Goal: Task Accomplishment & Management: Use online tool/utility

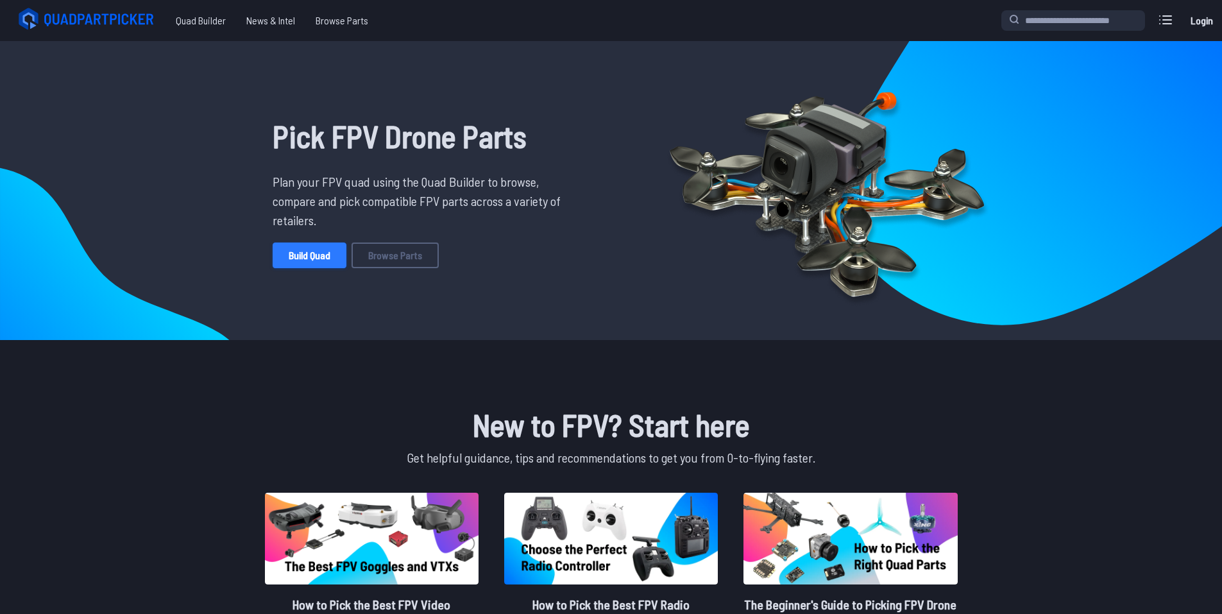
click at [318, 266] on link "Build Quad" at bounding box center [310, 256] width 74 height 26
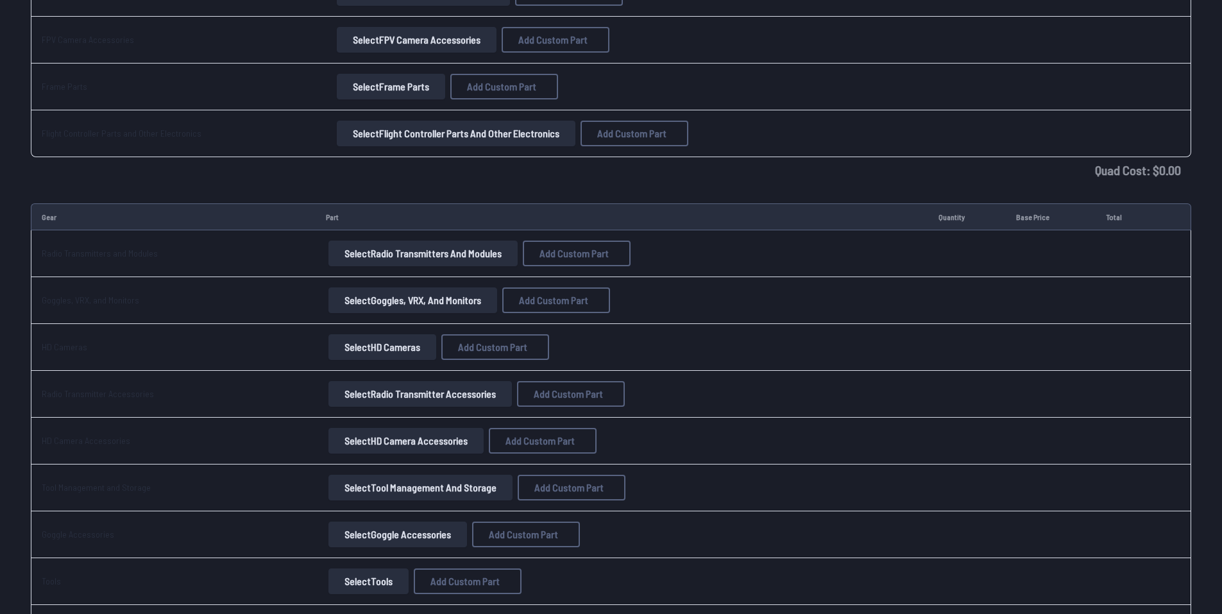
scroll to position [742, 0]
click at [458, 254] on button "Select Radio Transmitters and Modules" at bounding box center [423, 252] width 189 height 26
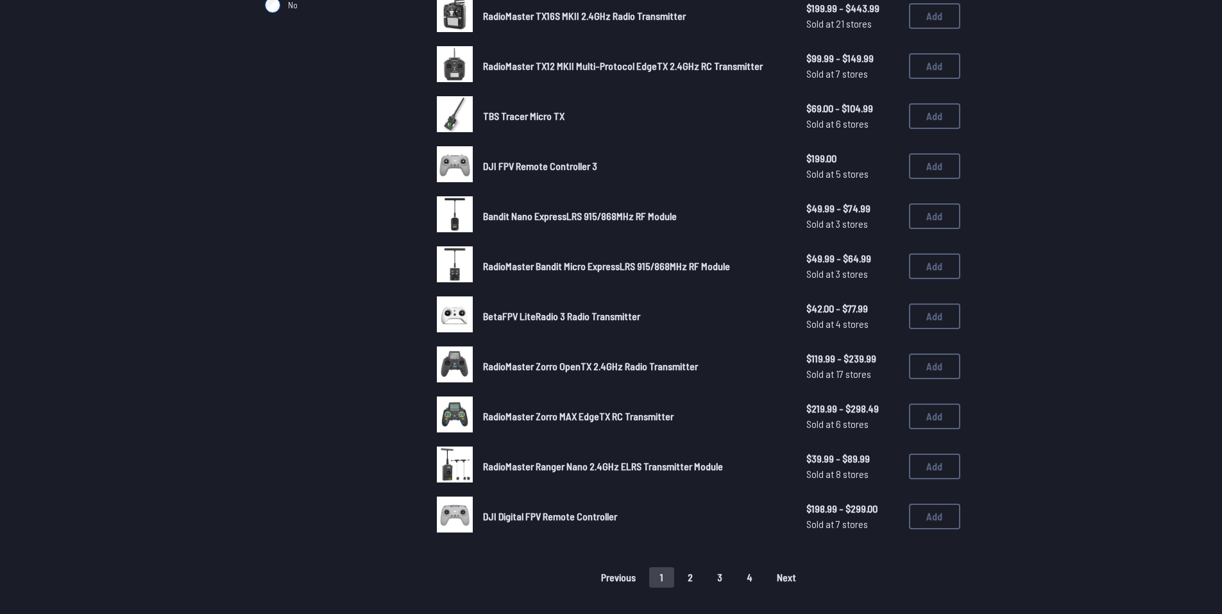
scroll to position [622, 0]
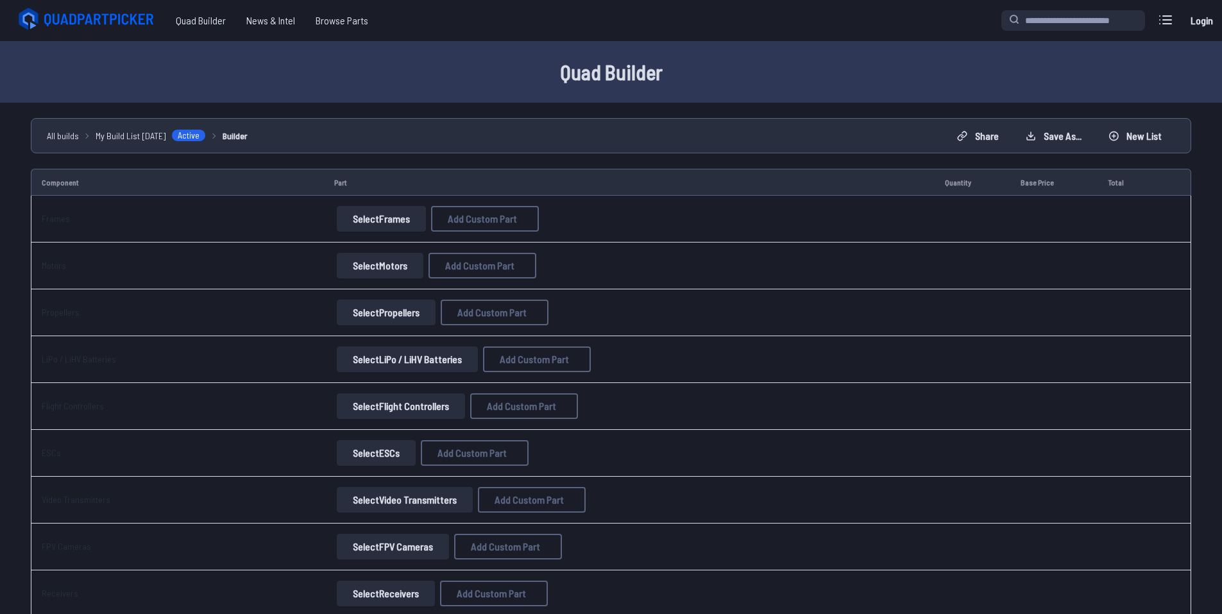
scroll to position [1, 0]
click at [385, 218] on button "Select Frames" at bounding box center [381, 218] width 89 height 26
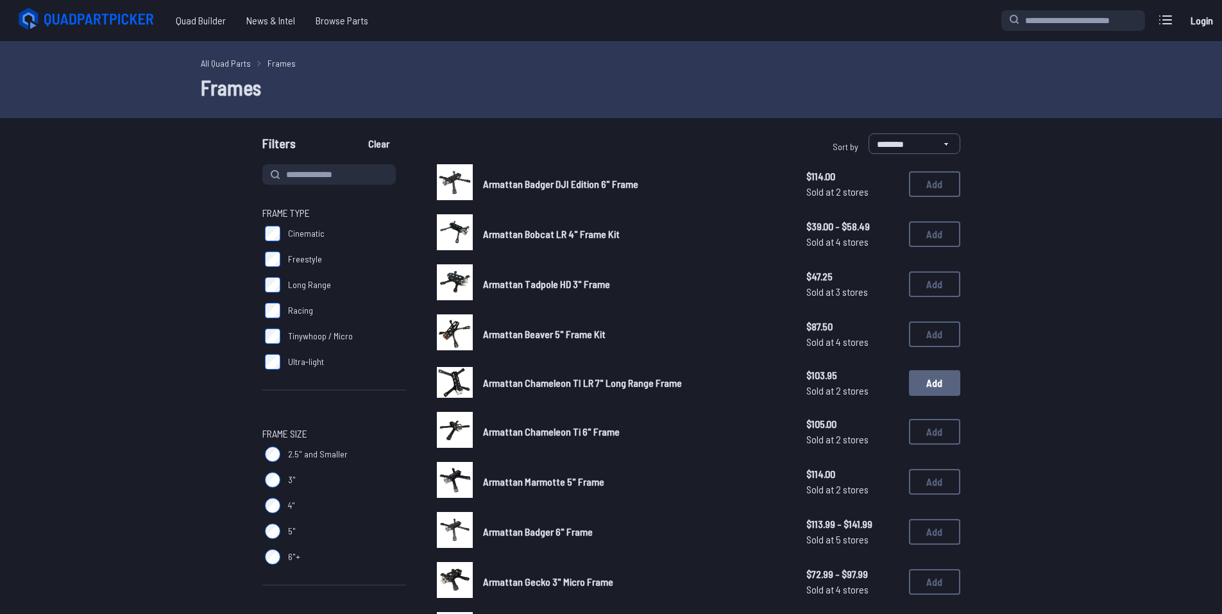
click at [927, 386] on button "Add" at bounding box center [934, 383] width 51 height 26
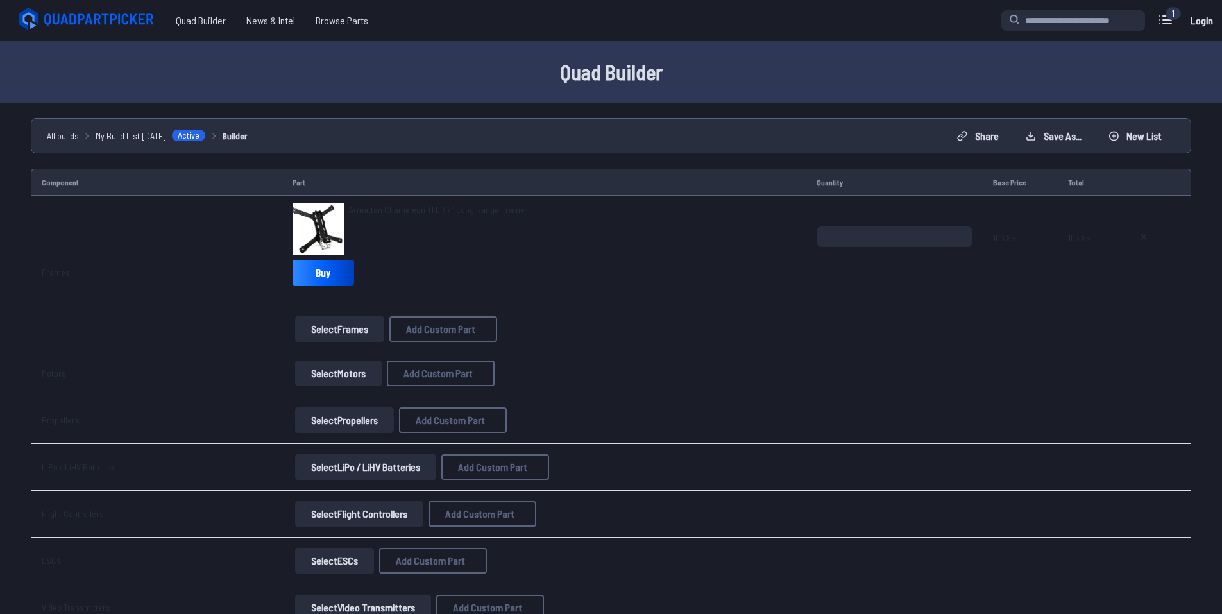
click at [334, 385] on button "Select Motors" at bounding box center [338, 374] width 87 height 26
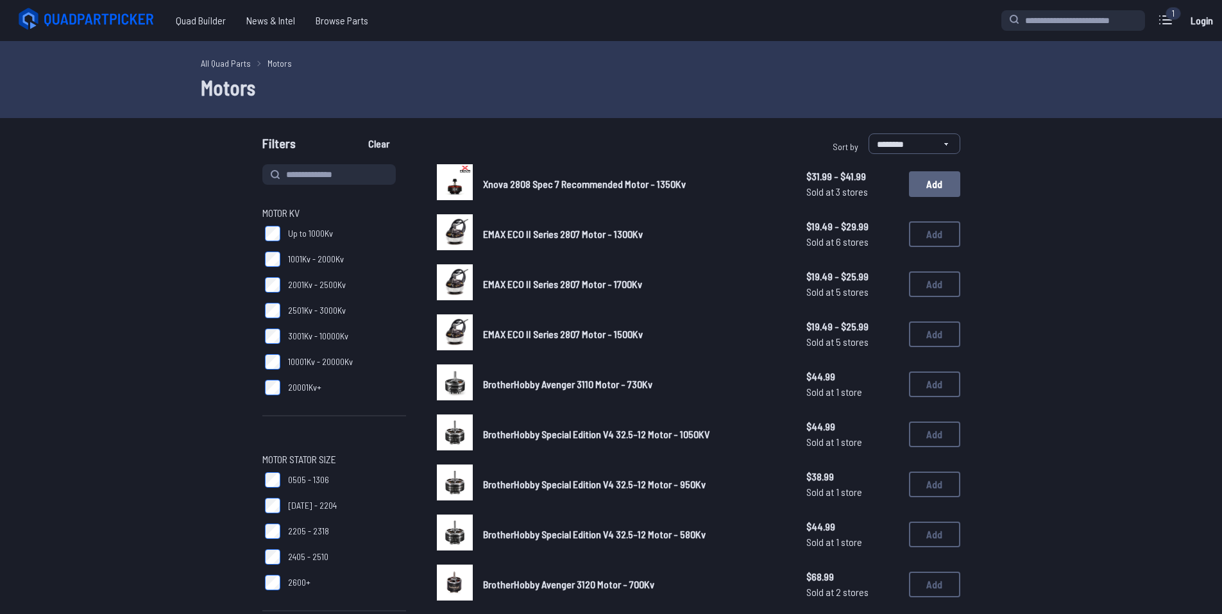
click at [921, 192] on button "Add" at bounding box center [934, 184] width 51 height 26
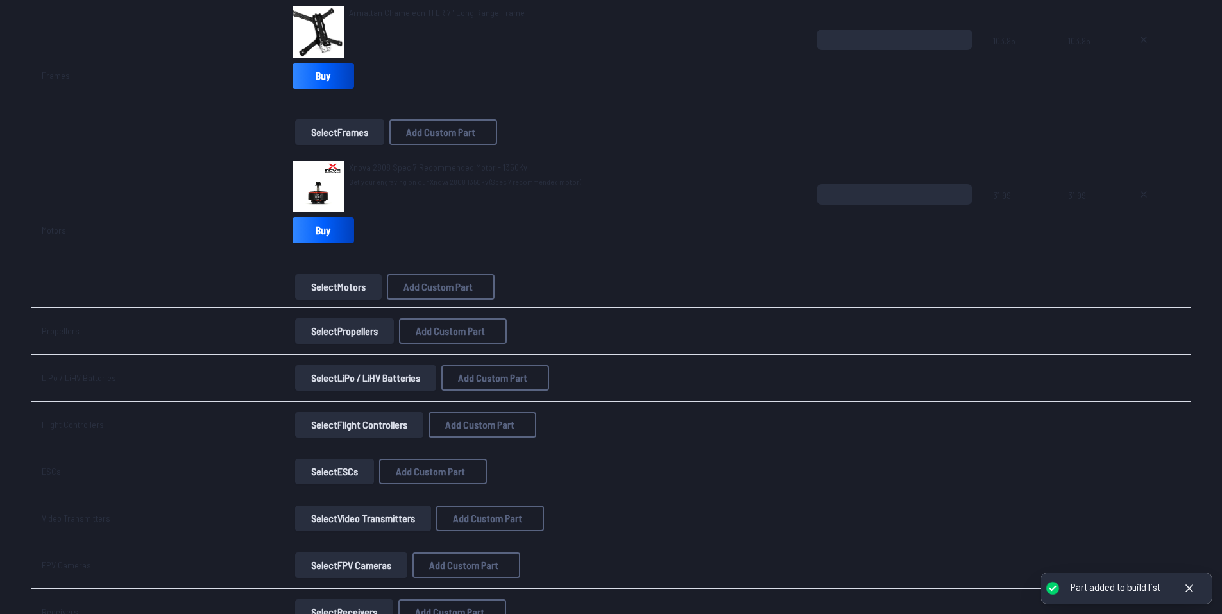
scroll to position [198, 0]
click at [356, 335] on button "Select Propellers" at bounding box center [344, 331] width 99 height 26
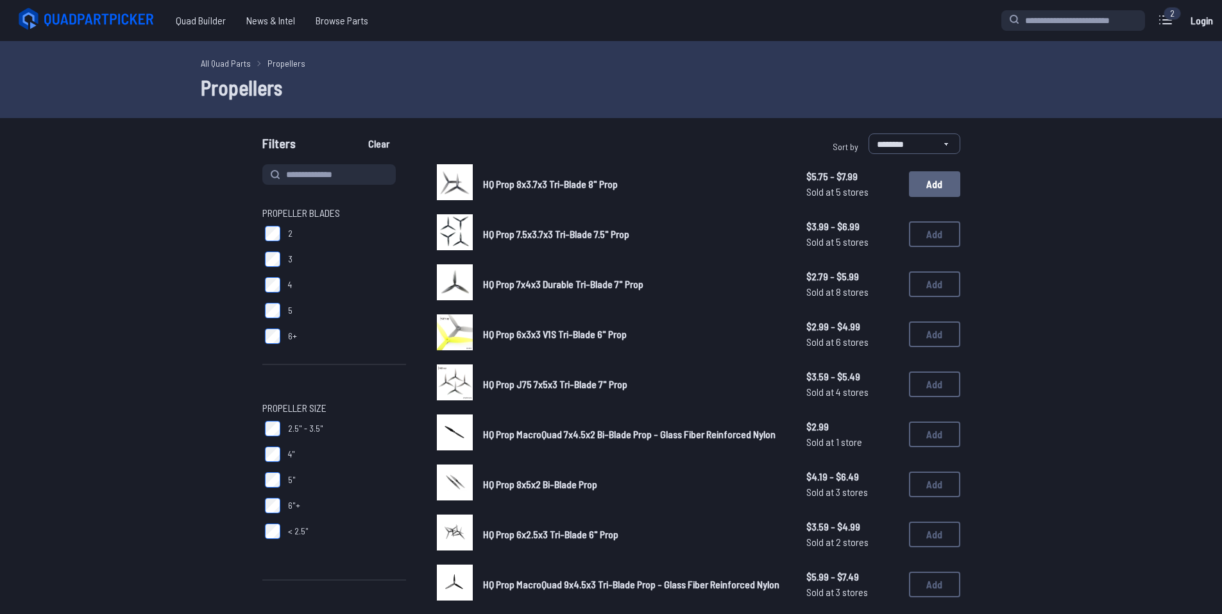
click at [930, 190] on button "Add" at bounding box center [934, 184] width 51 height 26
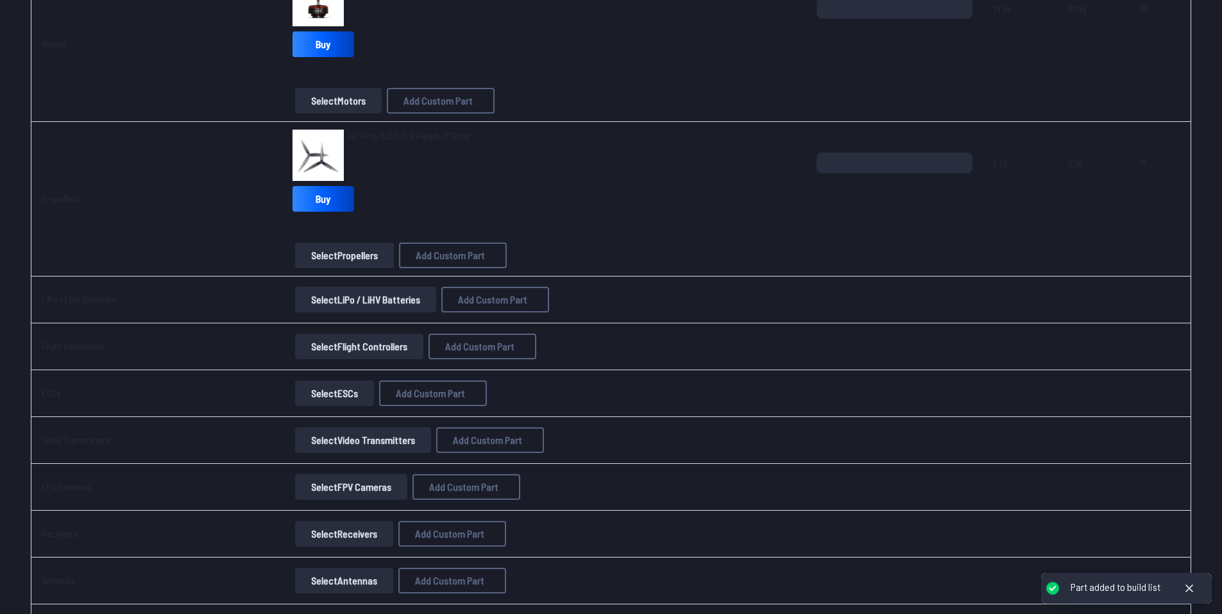
scroll to position [384, 0]
click at [405, 307] on button "Select LiPo / LiHV Batteries" at bounding box center [365, 299] width 141 height 26
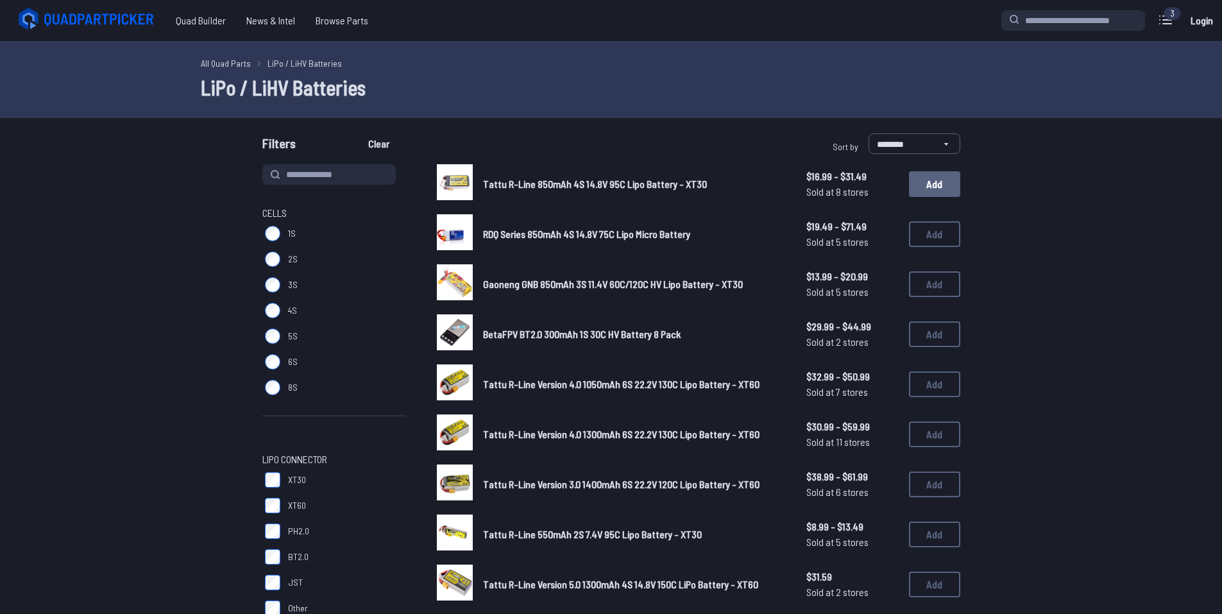
click at [922, 185] on button "Add" at bounding box center [934, 184] width 51 height 26
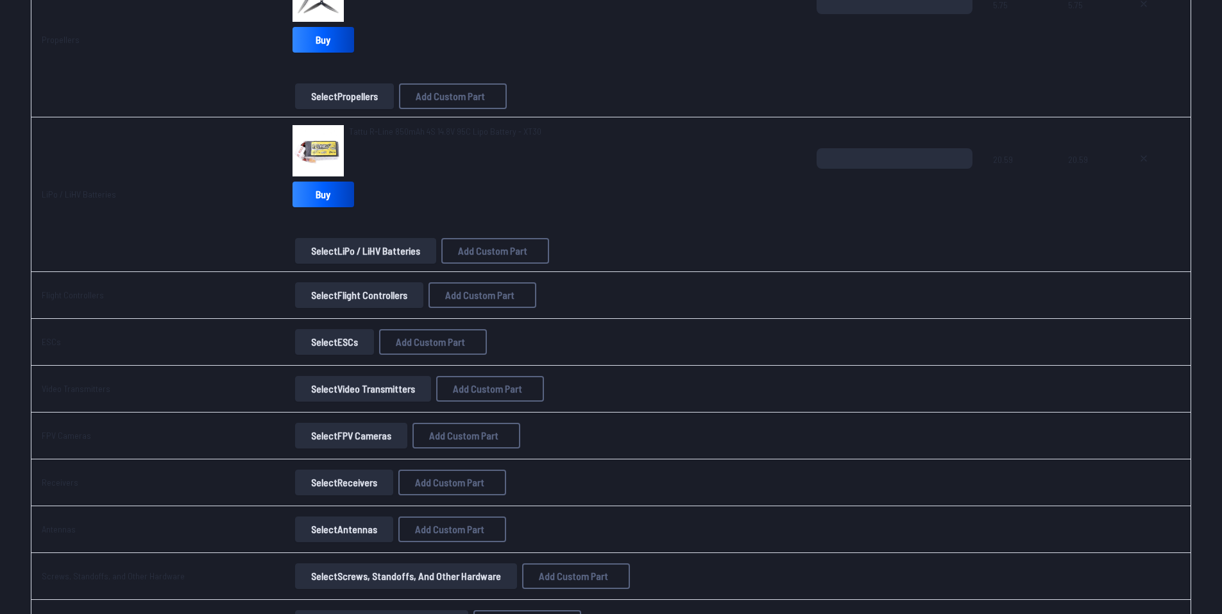
scroll to position [545, 0]
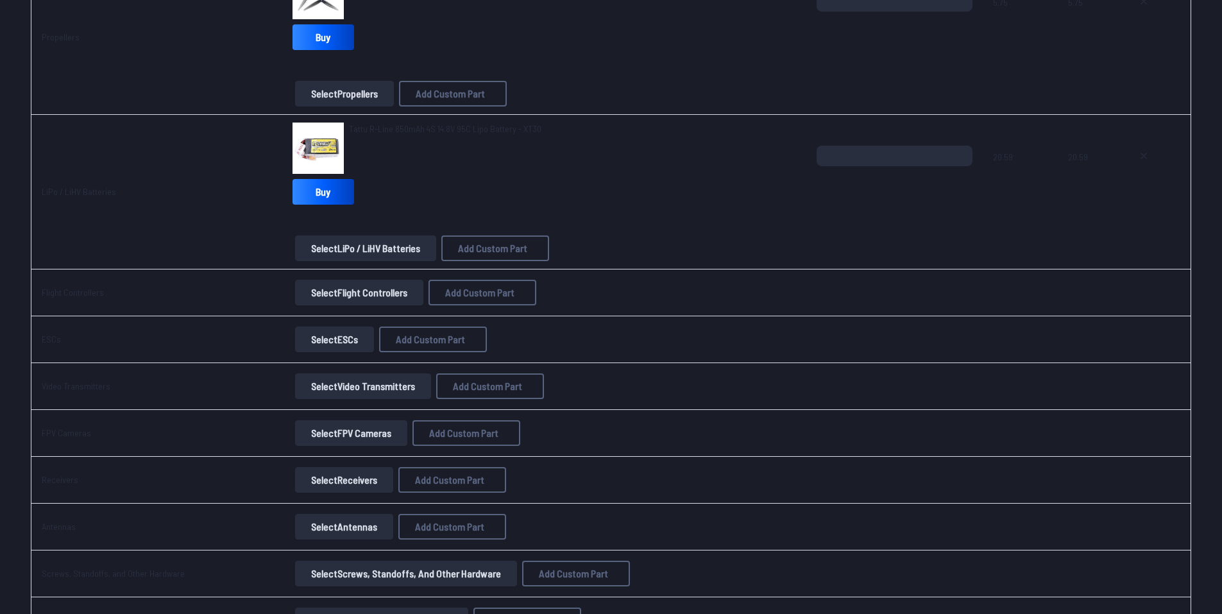
click at [388, 304] on button "Select Flight Controllers" at bounding box center [359, 293] width 128 height 26
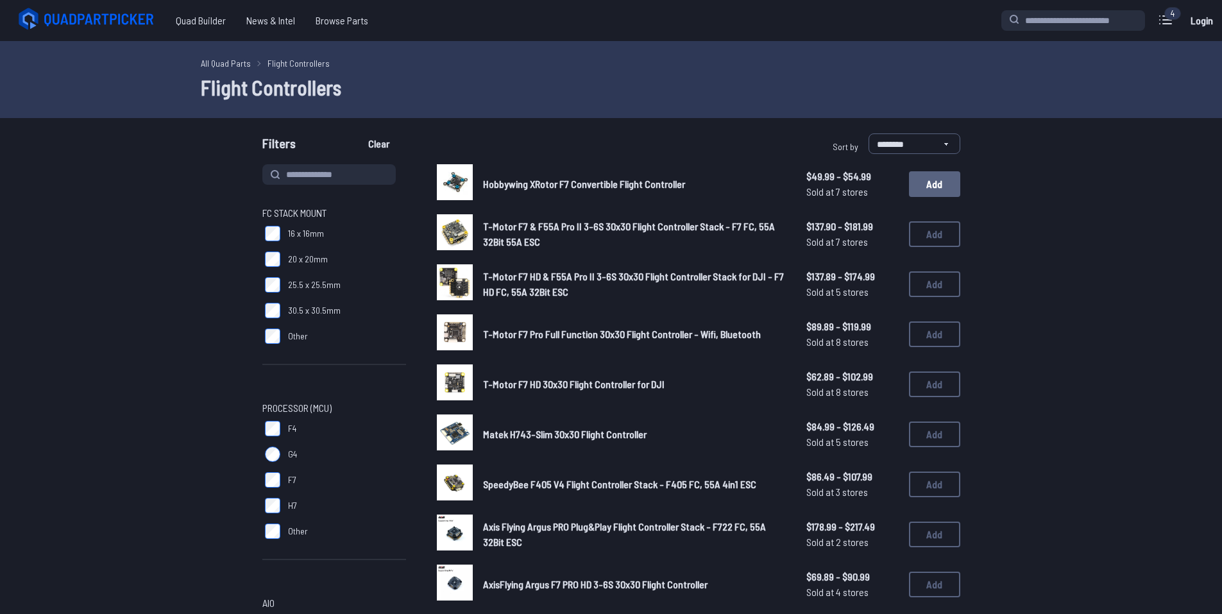
click at [945, 189] on button "Add" at bounding box center [934, 184] width 51 height 26
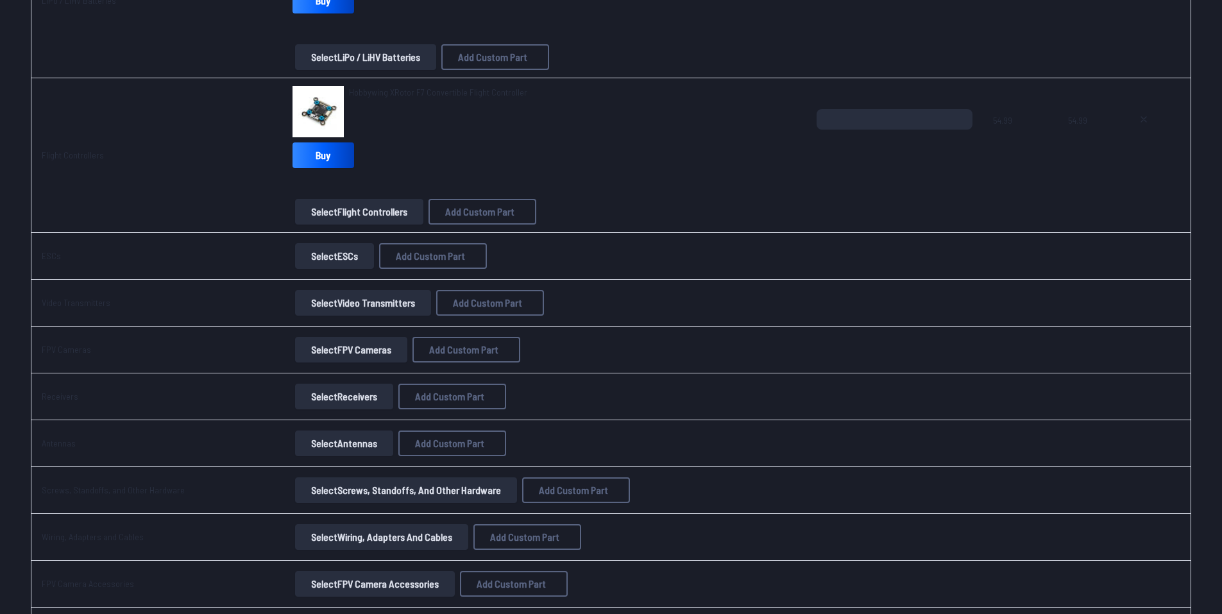
scroll to position [737, 0]
click at [354, 257] on button "Select ESCs" at bounding box center [334, 256] width 79 height 26
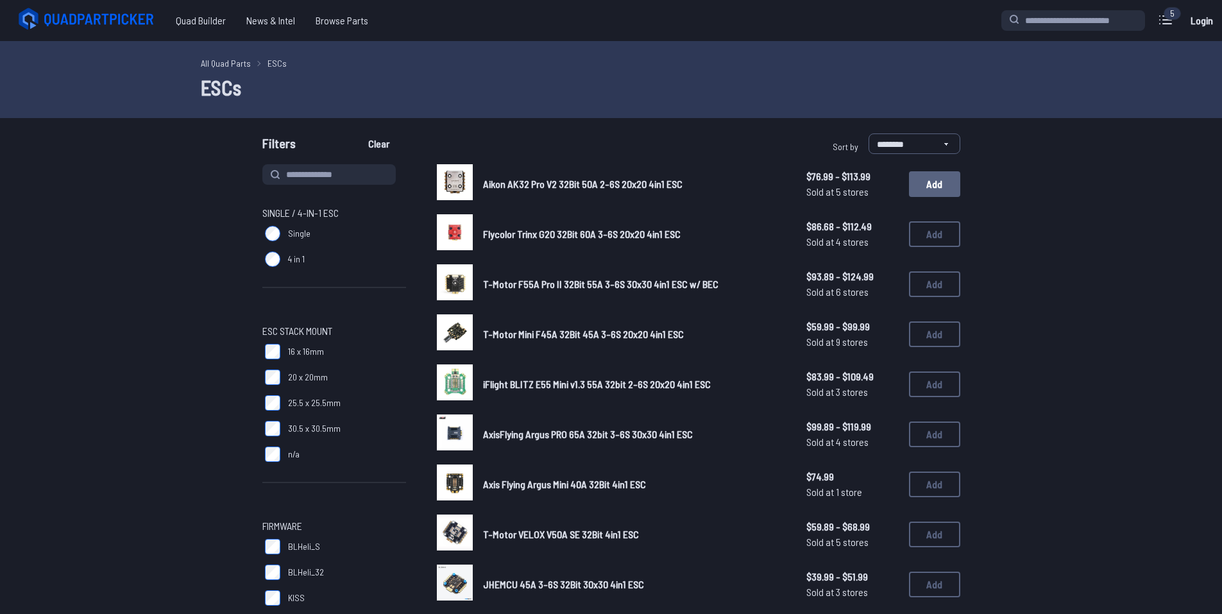
click at [940, 186] on button "Add" at bounding box center [934, 184] width 51 height 26
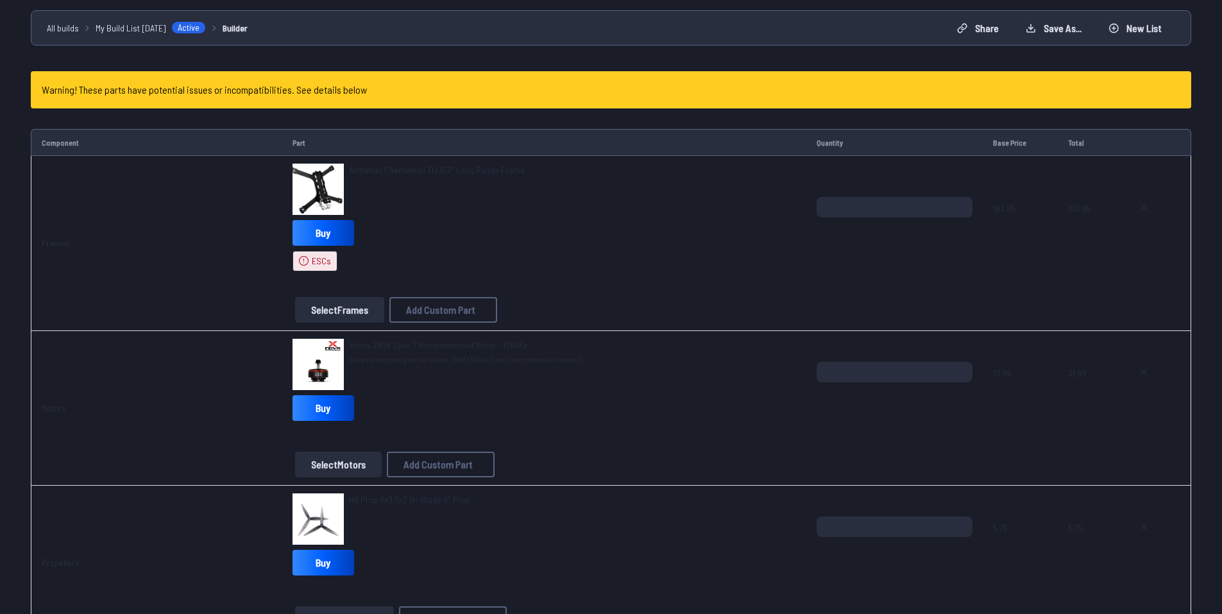
scroll to position [108, 0]
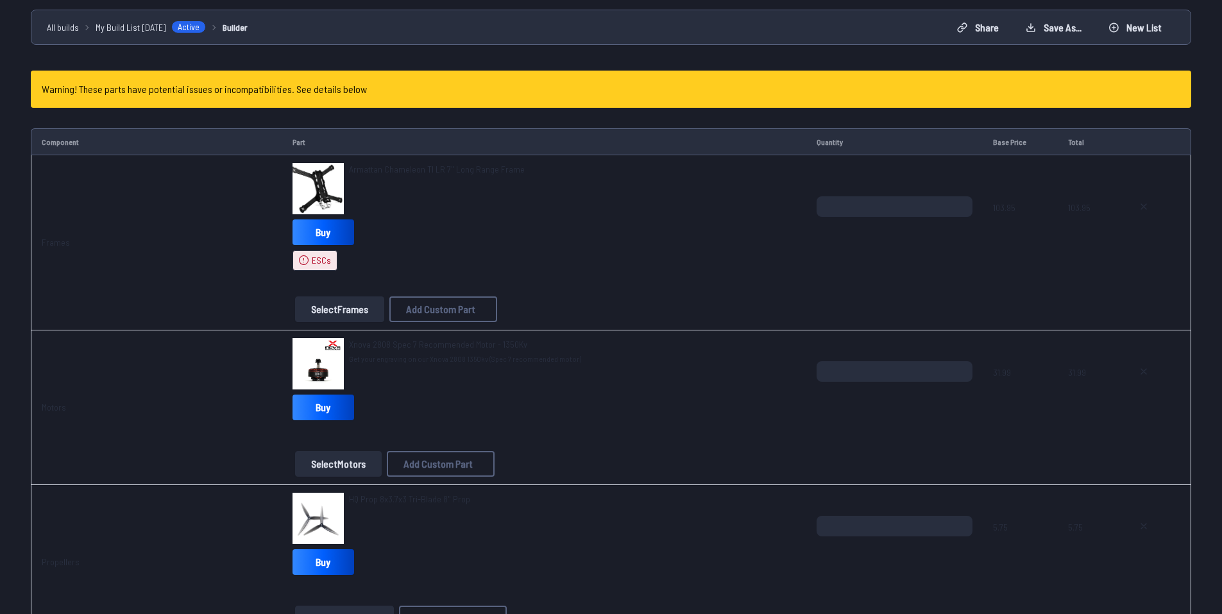
click at [359, 318] on button "Select Frames" at bounding box center [339, 309] width 89 height 26
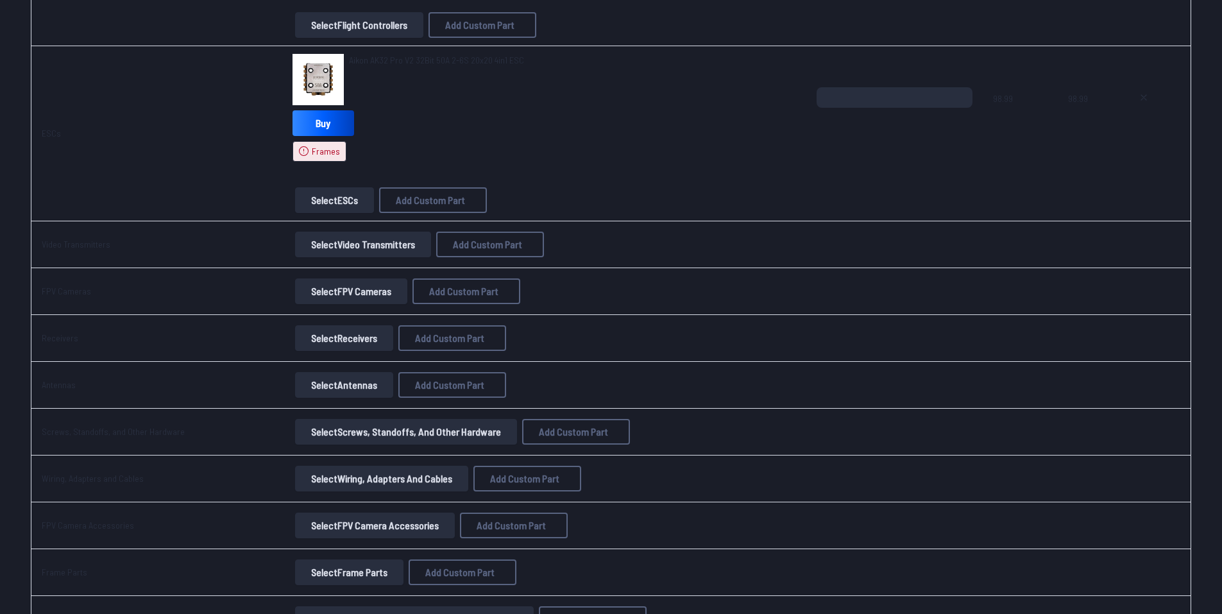
scroll to position [1013, 0]
click at [348, 241] on button "Select Video Transmitters" at bounding box center [363, 243] width 136 height 26
